Goal: Task Accomplishment & Management: Complete application form

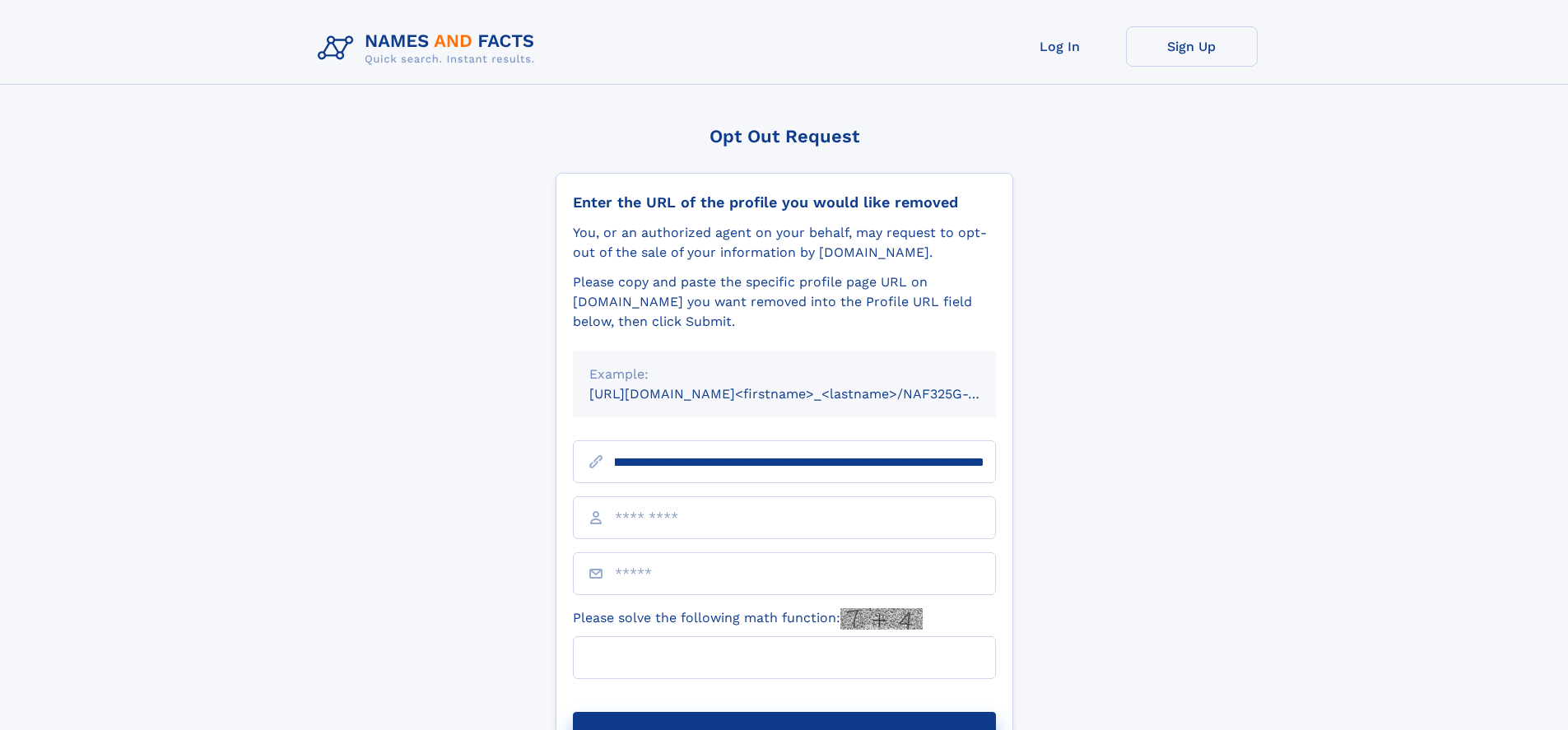
scroll to position [0, 193]
type input "**********"
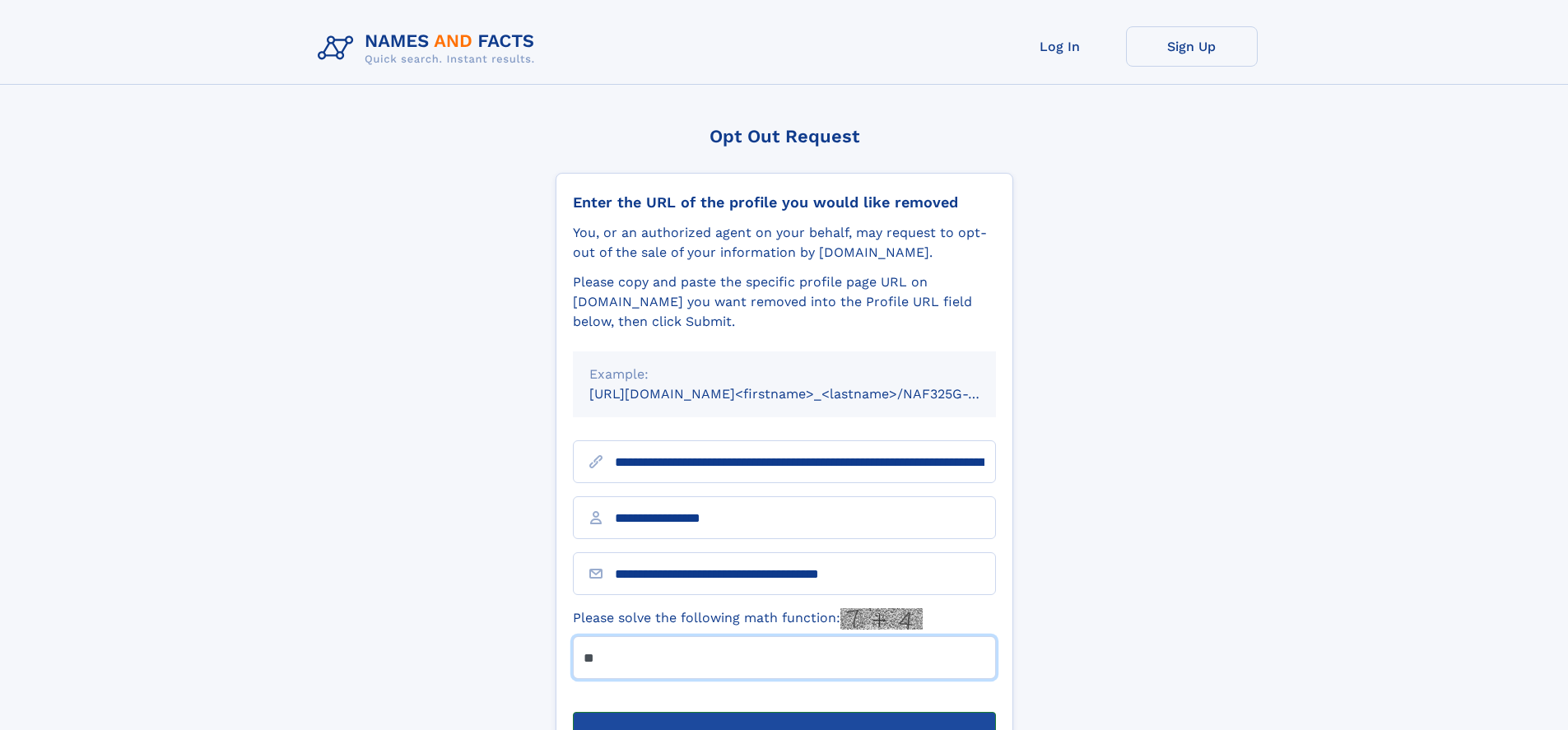
type input "**"
click at [784, 712] on button "Submit Opt Out Request" at bounding box center [784, 738] width 423 height 53
